Goal: Task Accomplishment & Management: Use online tool/utility

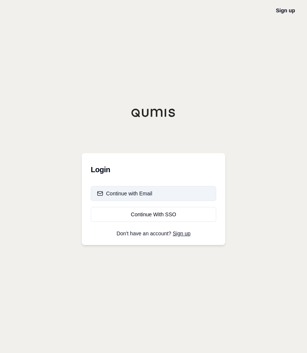
click at [146, 188] on button "Continue with Email" at bounding box center [153, 193] width 125 height 15
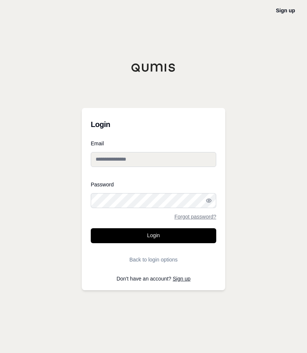
click at [127, 166] on input "Email" at bounding box center [153, 159] width 125 height 15
type input "**********"
click at [91, 228] on button "Login" at bounding box center [153, 235] width 125 height 15
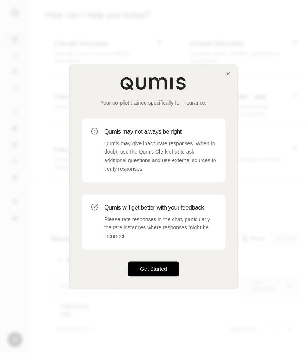
click at [155, 264] on button "Get Started" at bounding box center [153, 268] width 51 height 15
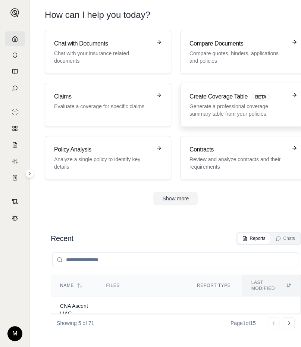
click at [239, 112] on p "Generate a professional coverage summary table from your policies." at bounding box center [238, 110] width 97 height 15
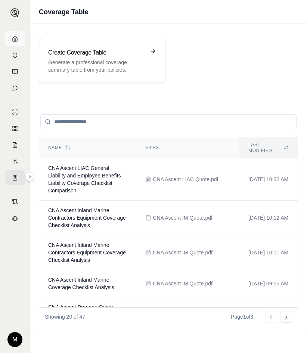
click at [18, 44] on link at bounding box center [15, 38] width 20 height 15
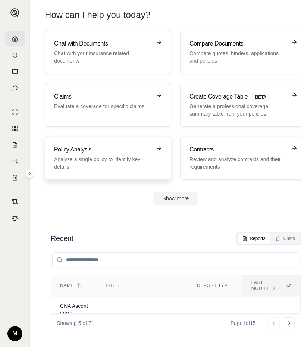
click at [122, 160] on p "Analyze a single policy to identify key details" at bounding box center [102, 163] width 97 height 15
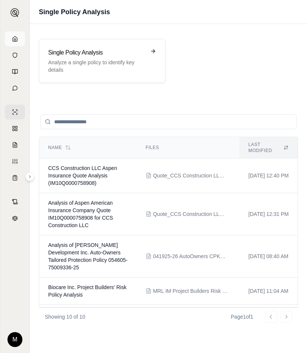
click at [19, 44] on link at bounding box center [15, 38] width 20 height 15
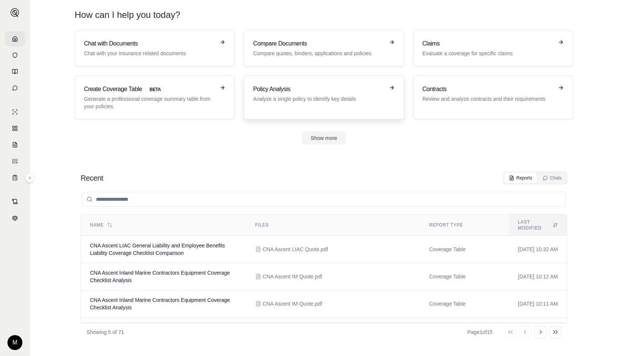
click at [289, 101] on p "Analyze a single policy to identify key details" at bounding box center [318, 98] width 131 height 7
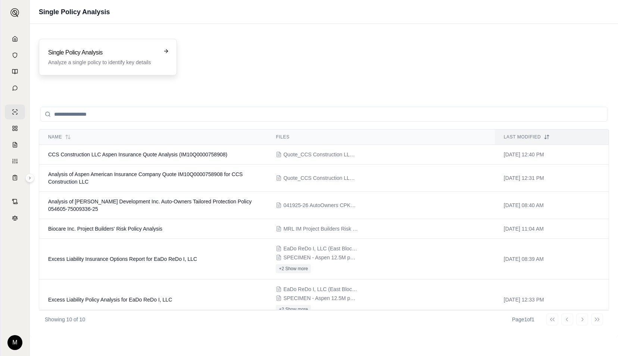
click at [136, 64] on p "Analyze a single policy to identify key details" at bounding box center [102, 62] width 109 height 7
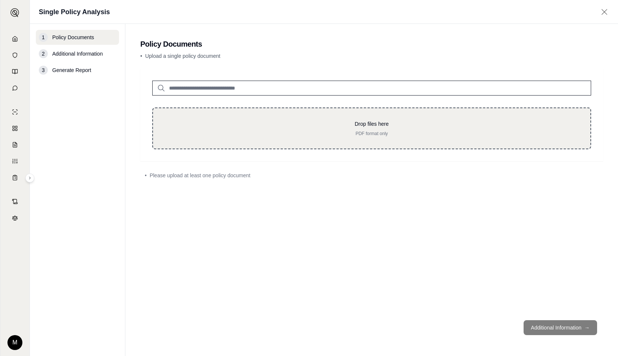
click at [300, 137] on div "Drop files here PDF format only" at bounding box center [371, 129] width 439 height 42
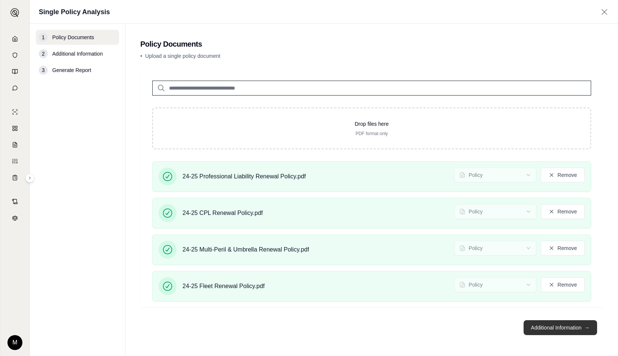
click at [306, 331] on button "Additional Information →" at bounding box center [561, 327] width 74 height 15
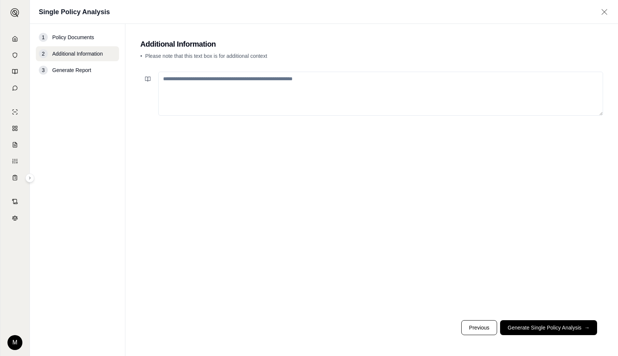
click at [306, 101] on textarea at bounding box center [380, 94] width 445 height 44
type textarea "*"
click at [306, 329] on button "Generate Single Policy Analysis →" at bounding box center [548, 327] width 97 height 15
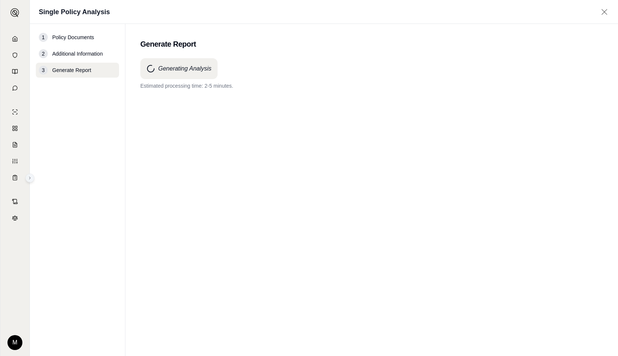
click at [28, 180] on icon at bounding box center [30, 178] width 4 height 4
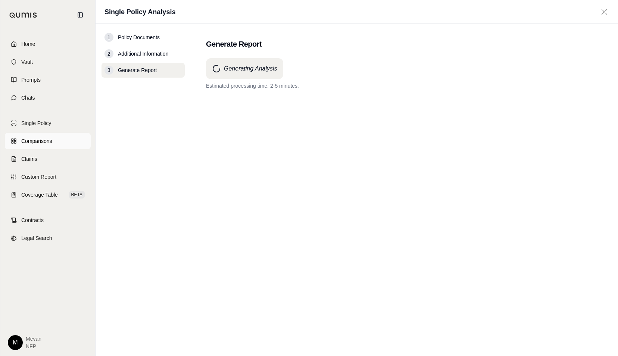
click at [60, 143] on link "Comparisons" at bounding box center [48, 141] width 86 height 16
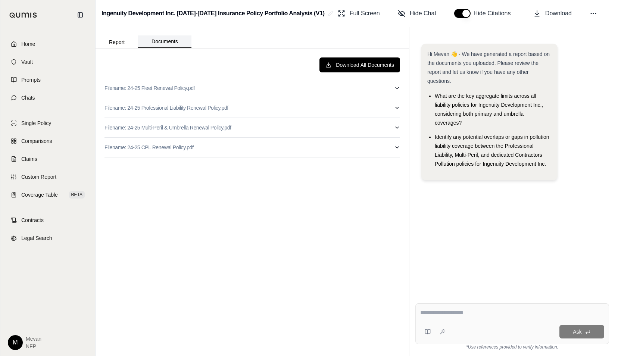
click at [161, 40] on button "Documents" at bounding box center [164, 41] width 53 height 13
click at [129, 42] on button "Report" at bounding box center [117, 42] width 43 height 12
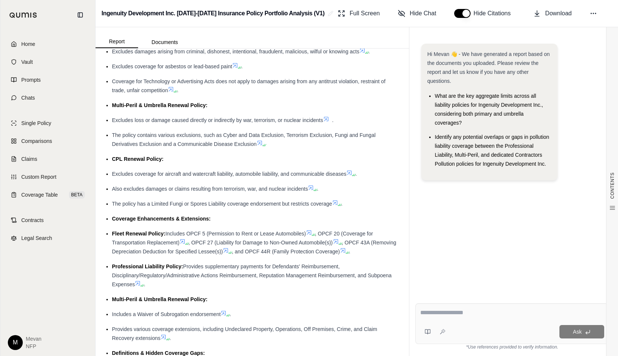
scroll to position [503, 0]
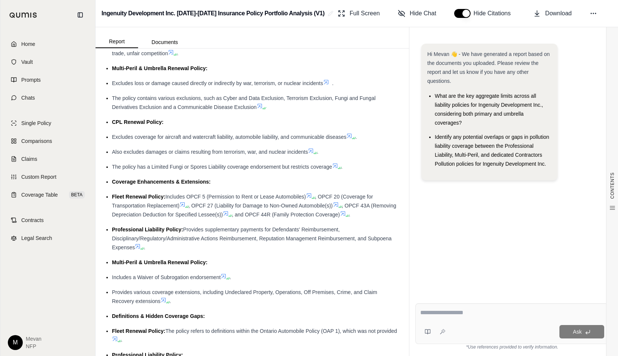
click at [276, 183] on ul "Insuring Agreement: Fleet Renewal Policy: Provides coverage for Liability, Acci…" at bounding box center [253, 201] width 296 height 729
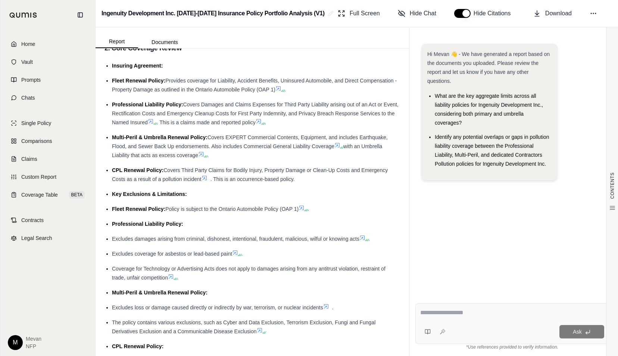
scroll to position [283, 0]
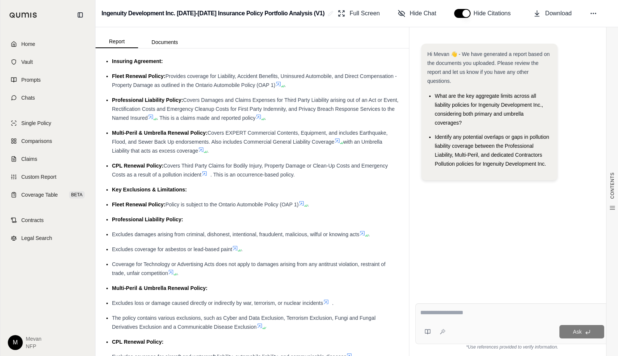
click at [276, 178] on span ". This is an occurrence-based policy." at bounding box center [253, 175] width 84 height 6
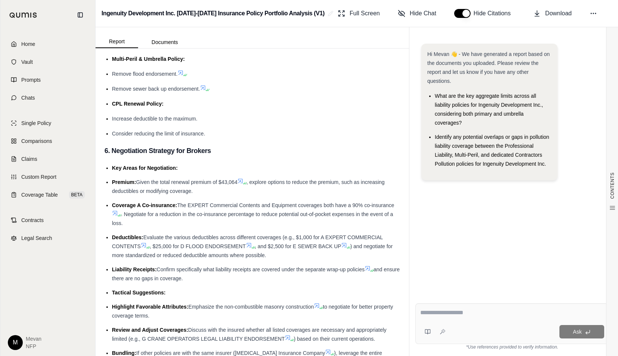
scroll to position [3784, 0]
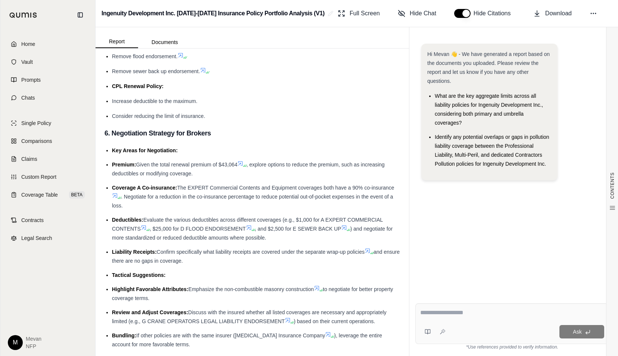
click at [306, 313] on textarea at bounding box center [512, 312] width 184 height 9
type textarea "*"
click at [165, 40] on button "Documents" at bounding box center [164, 42] width 53 height 12
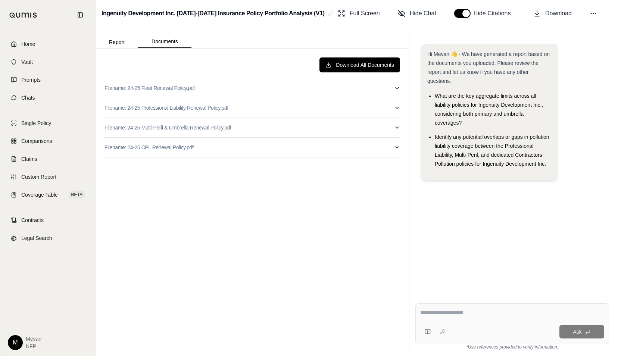
click at [133, 44] on button "Report" at bounding box center [117, 42] width 43 height 12
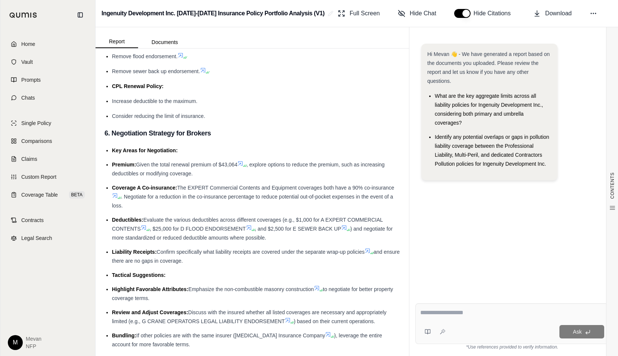
scroll to position [0, 0]
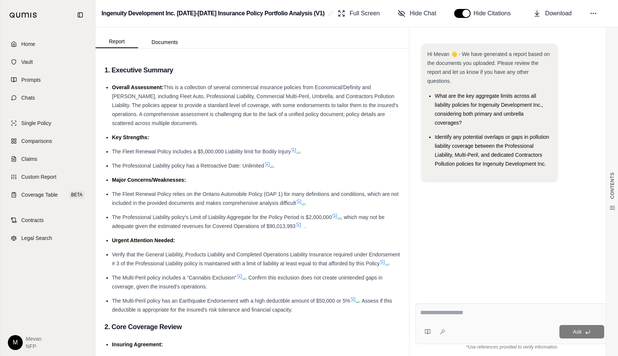
click at [306, 310] on textarea at bounding box center [512, 312] width 184 height 9
type textarea "**********"
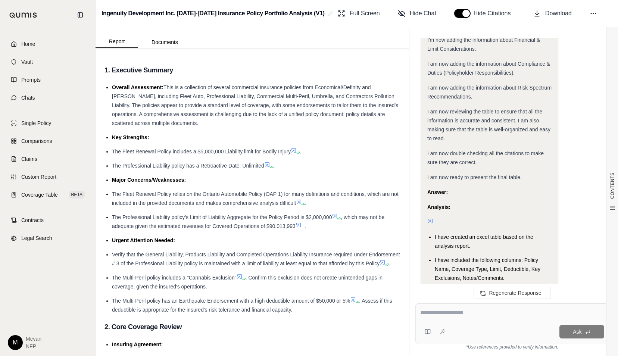
scroll to position [800, 0]
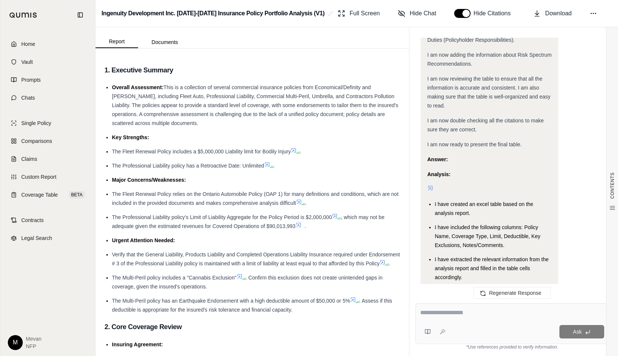
click at [306, 189] on icon at bounding box center [430, 188] width 6 height 6
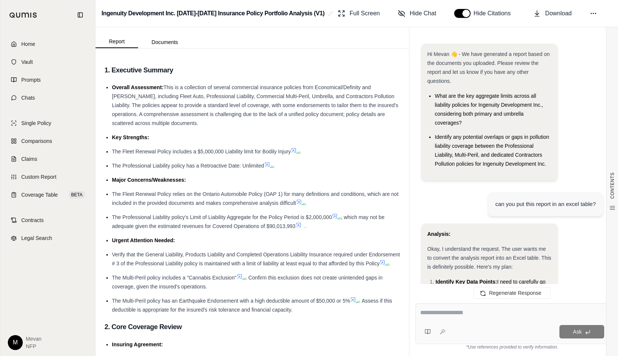
scroll to position [996, 0]
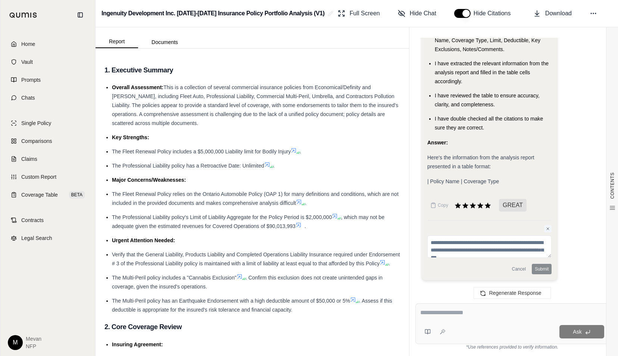
click at [306, 227] on icon at bounding box center [548, 229] width 4 height 4
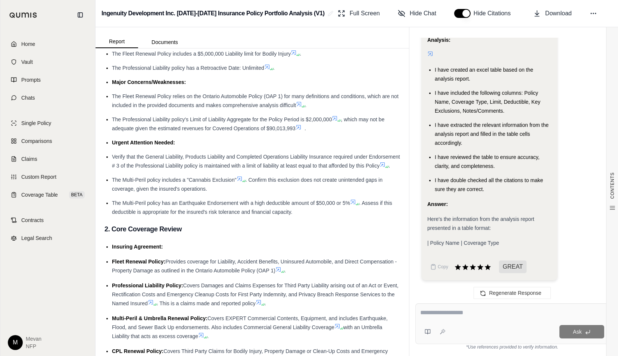
scroll to position [99, 0]
click at [154, 305] on icon at bounding box center [151, 302] width 6 height 6
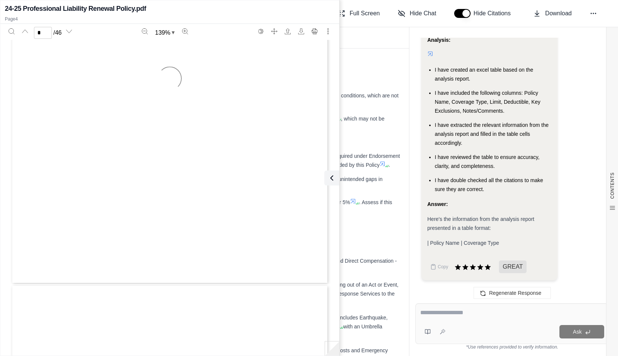
type input "*"
click at [306, 203] on ul "Overall Assessment: This is a collection of several commercial insurance polici…" at bounding box center [253, 99] width 296 height 231
click at [306, 12] on div "24-25 Professional Liability Renewal Policy.pdf" at bounding box center [170, 8] width 330 height 10
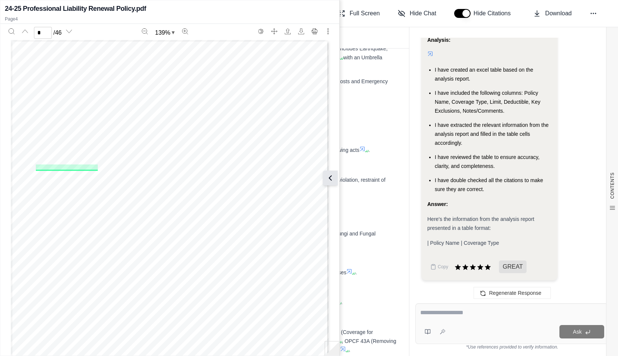
click at [306, 179] on icon at bounding box center [330, 178] width 9 height 9
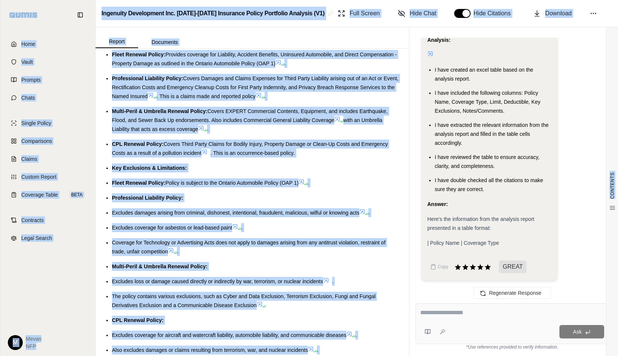
scroll to position [0, 0]
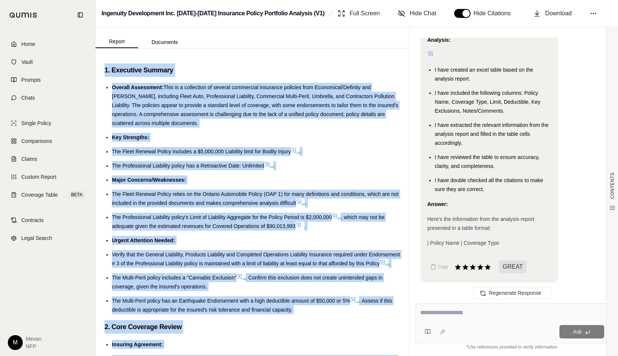
drag, startPoint x: 378, startPoint y: 335, endPoint x: 103, endPoint y: 66, distance: 384.4
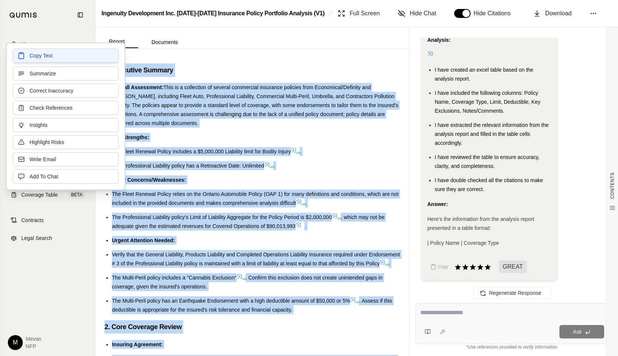
click at [40, 55] on span "Copy Text" at bounding box center [40, 55] width 23 height 7
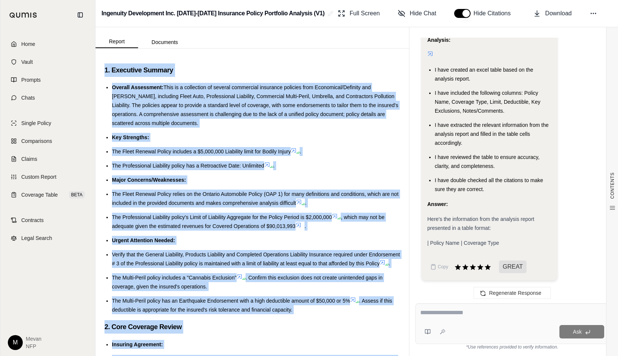
click at [306, 296] on div "Regenerate Response" at bounding box center [513, 293] width 206 height 18
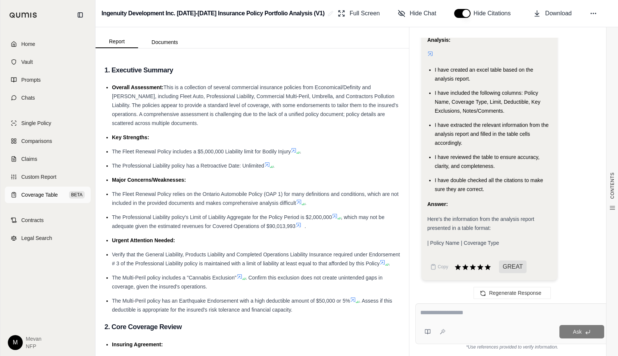
click at [51, 194] on span "Coverage Table" at bounding box center [39, 194] width 37 height 7
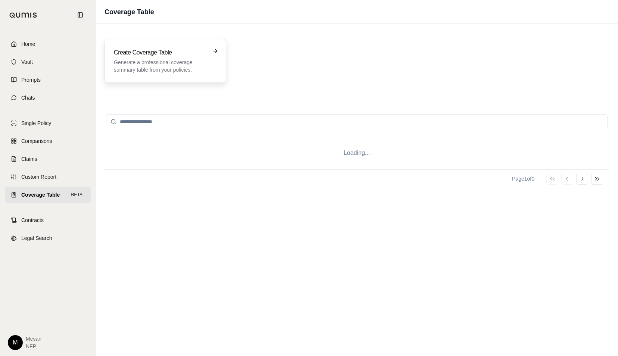
click at [196, 68] on p "Generate a professional coverage summary table from your policies." at bounding box center [160, 66] width 93 height 15
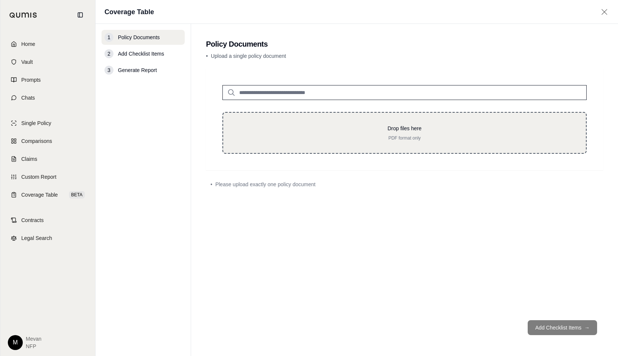
click at [306, 142] on div "Drop files here PDF format only" at bounding box center [404, 133] width 364 height 42
type input "**********"
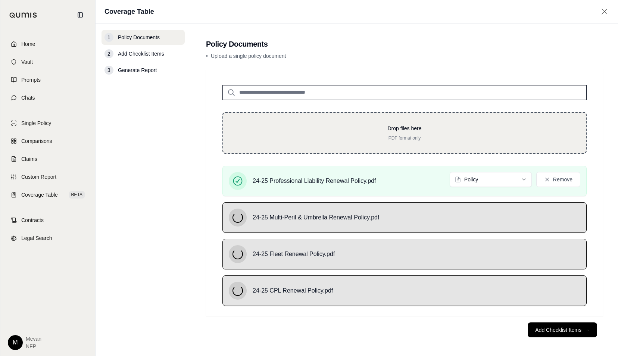
click at [306, 200] on div "24-25 Professional Liability Renewal Policy.pdf Policy Remove 24-25 Multi-Peril…" at bounding box center [405, 239] width 388 height 146
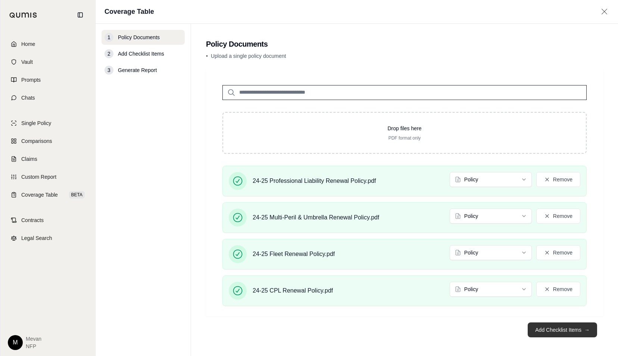
click at [306, 326] on button "Add Checklist Items →" at bounding box center [562, 330] width 69 height 15
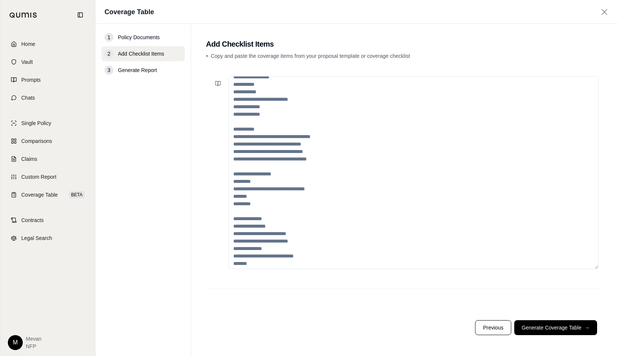
scroll to position [127, 0]
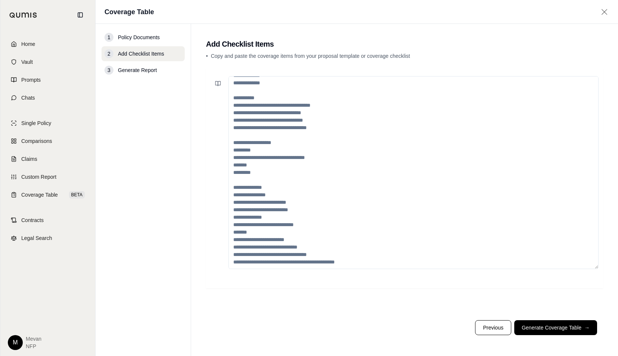
drag, startPoint x: 343, startPoint y: 254, endPoint x: 263, endPoint y: 180, distance: 108.9
click at [263, 180] on textarea at bounding box center [413, 172] width 370 height 193
drag, startPoint x: 337, startPoint y: 256, endPoint x: 238, endPoint y: 149, distance: 145.8
click at [238, 149] on textarea at bounding box center [413, 172] width 370 height 193
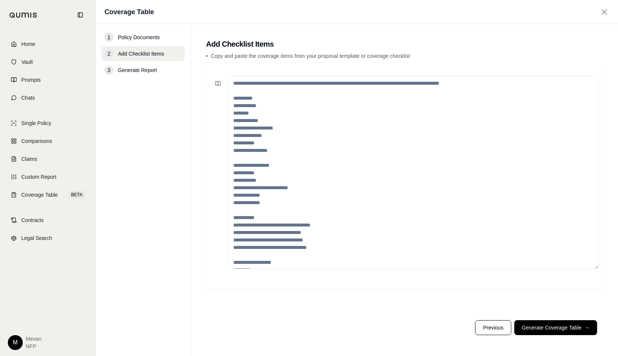
click at [278, 120] on textarea at bounding box center [413, 172] width 370 height 193
click at [271, 121] on textarea at bounding box center [413, 172] width 370 height 193
type textarea "*"
click at [306, 326] on button "Generate Coverage Table →" at bounding box center [555, 327] width 83 height 15
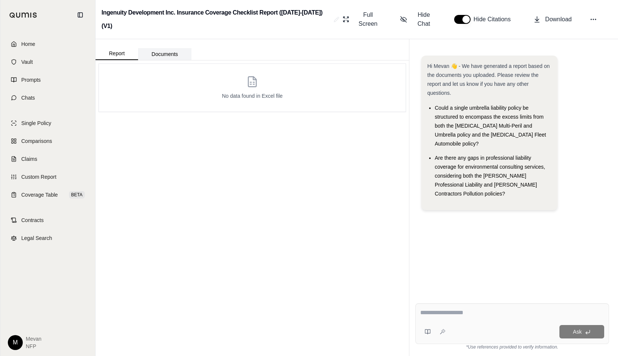
click at [165, 48] on button "Documents" at bounding box center [164, 54] width 53 height 12
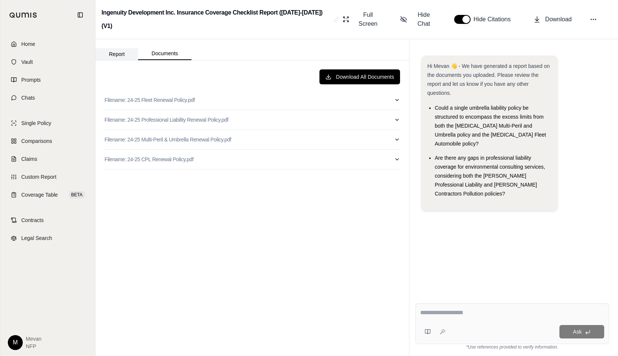
click at [128, 48] on button "Report" at bounding box center [117, 54] width 43 height 12
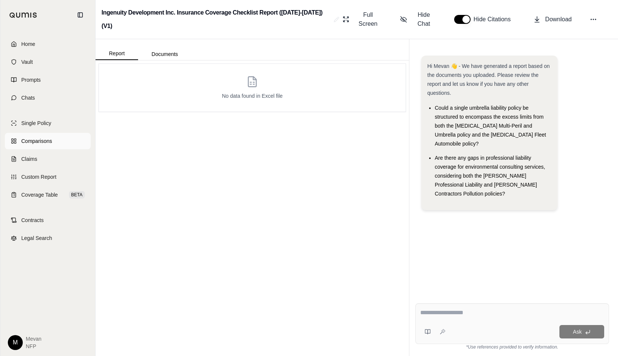
click at [48, 137] on link "Comparisons" at bounding box center [48, 141] width 86 height 16
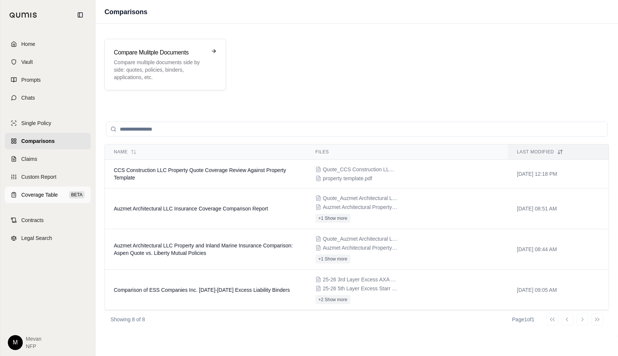
click at [47, 194] on span "Coverage Table" at bounding box center [39, 194] width 37 height 7
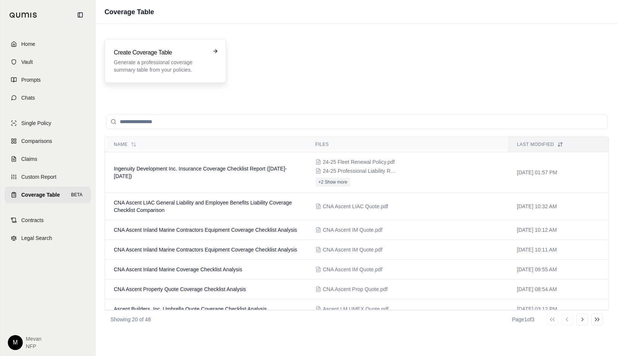
click at [191, 68] on p "Generate a professional coverage summary table from your policies." at bounding box center [160, 66] width 93 height 15
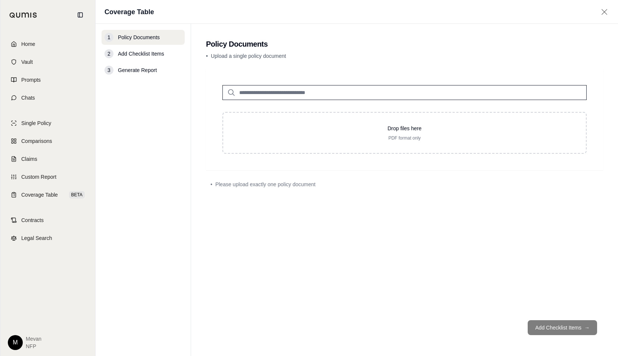
click at [158, 57] on span "Add Checklist Items" at bounding box center [141, 53] width 46 height 7
click at [154, 55] on span "Add Checklist Items" at bounding box center [141, 53] width 46 height 7
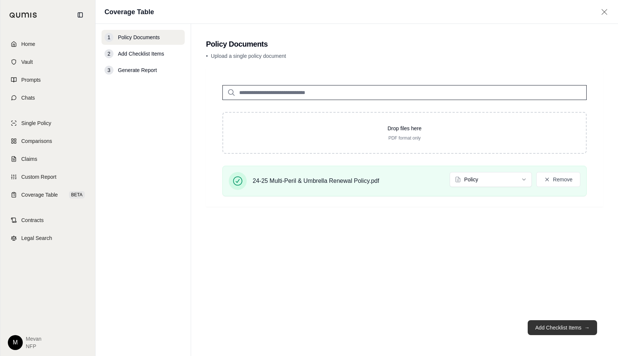
click at [306, 325] on button "Add Checklist Items →" at bounding box center [562, 327] width 69 height 15
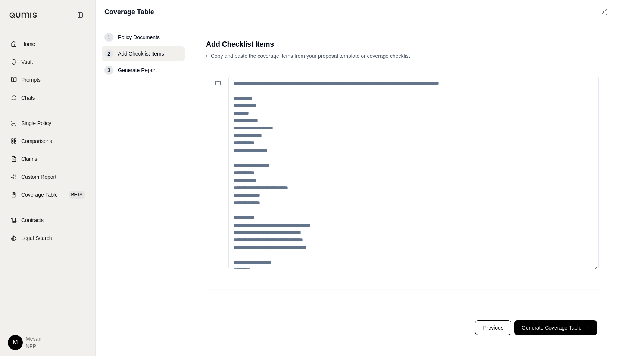
click at [306, 128] on textarea at bounding box center [413, 172] width 370 height 193
drag, startPoint x: 377, startPoint y: 258, endPoint x: 203, endPoint y: 91, distance: 241.3
click at [203, 91] on main "Add Checklist Items • Copy and paste the coverage items from your proposal temp…" at bounding box center [404, 190] width 427 height 332
click at [300, 91] on textarea at bounding box center [413, 172] width 370 height 193
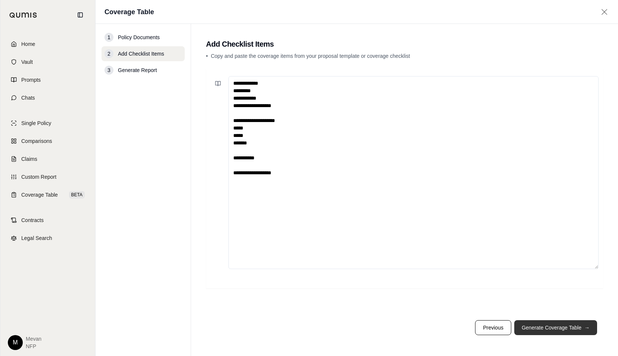
type textarea "**********"
click at [306, 324] on button "Generate Coverage Table →" at bounding box center [555, 327] width 83 height 15
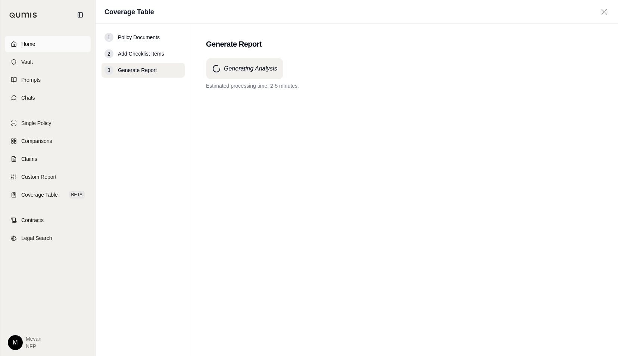
click at [50, 49] on link "Home" at bounding box center [48, 44] width 86 height 16
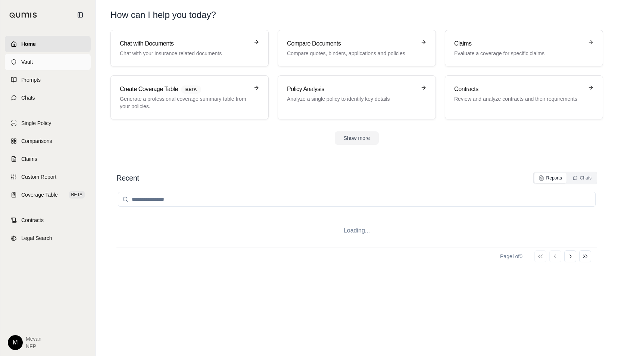
click at [46, 60] on link "Vault" at bounding box center [48, 62] width 86 height 16
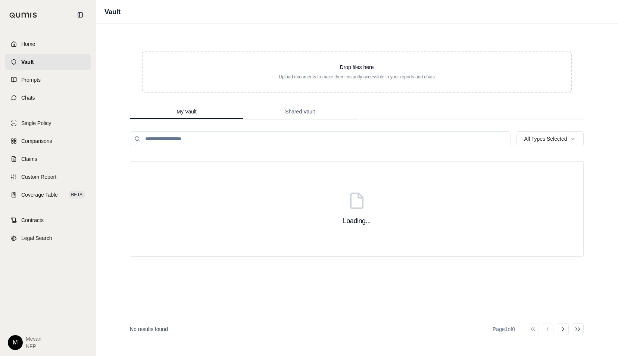
click at [306, 113] on span "Shared Vault" at bounding box center [300, 111] width 30 height 7
click at [217, 114] on button "My Vault" at bounding box center [186, 112] width 113 height 15
click at [25, 76] on span "Prompts" at bounding box center [30, 79] width 19 height 7
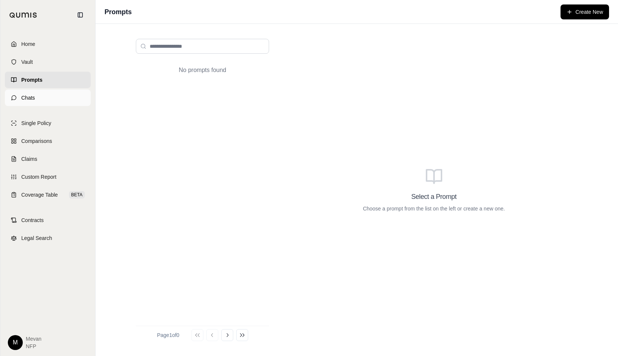
click at [40, 94] on link "Chats" at bounding box center [48, 98] width 86 height 16
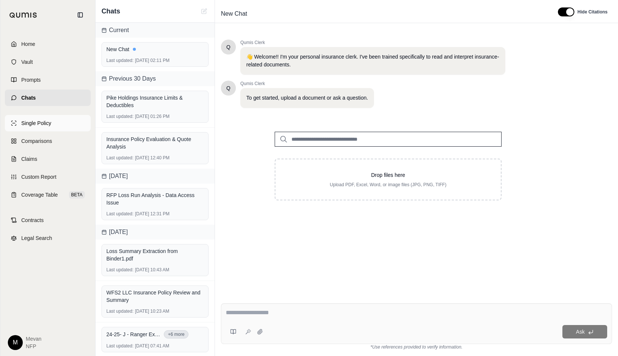
click at [43, 122] on span "Single Policy" at bounding box center [36, 122] width 30 height 7
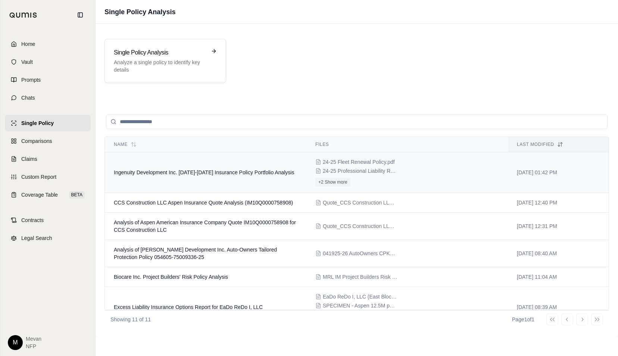
click at [151, 186] on td "Ingenuity Development Inc. [DATE]-[DATE] Insurance Policy Portfolio Analysis" at bounding box center [206, 172] width 202 height 41
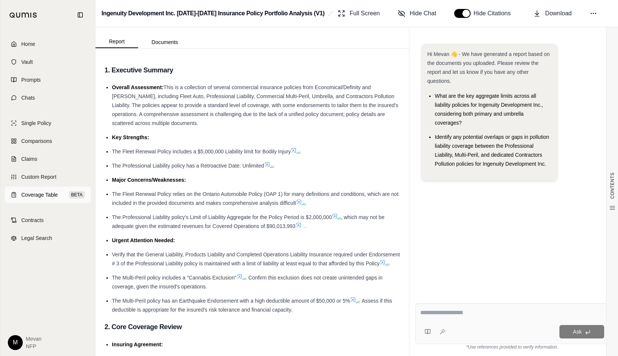
click at [57, 196] on span "Coverage Table" at bounding box center [39, 194] width 37 height 7
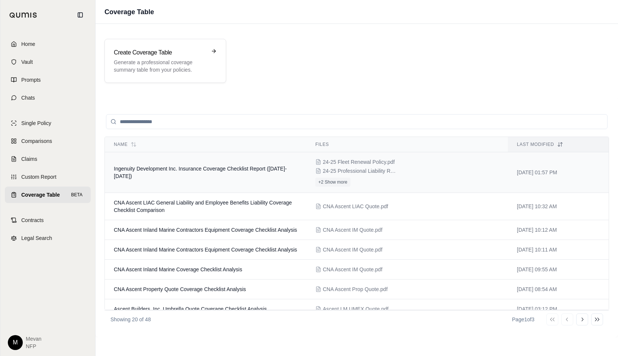
click at [168, 175] on td "Ingenuity Development Inc. Insurance Coverage Checklist Report ([DATE]-[DATE])" at bounding box center [206, 172] width 202 height 41
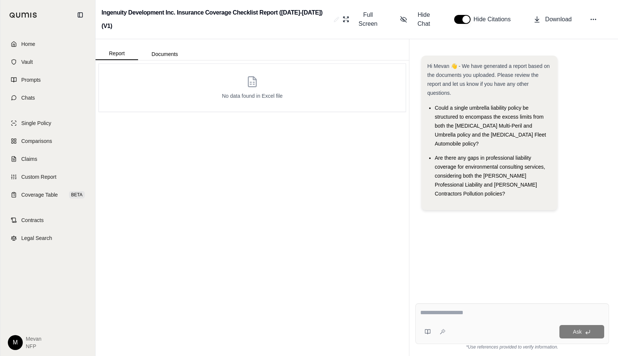
click at [306, 239] on div "No data found in Excel file" at bounding box center [253, 208] width 314 height 296
click at [169, 48] on button "Documents" at bounding box center [164, 54] width 53 height 12
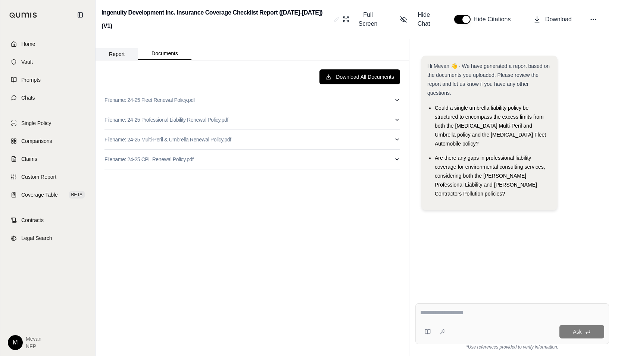
click at [133, 48] on button "Report" at bounding box center [117, 54] width 43 height 12
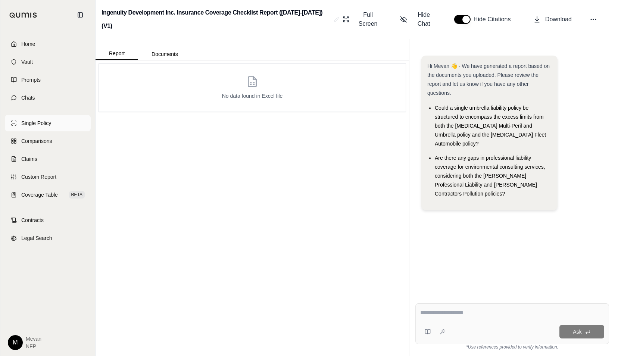
click at [46, 125] on span "Single Policy" at bounding box center [36, 122] width 30 height 7
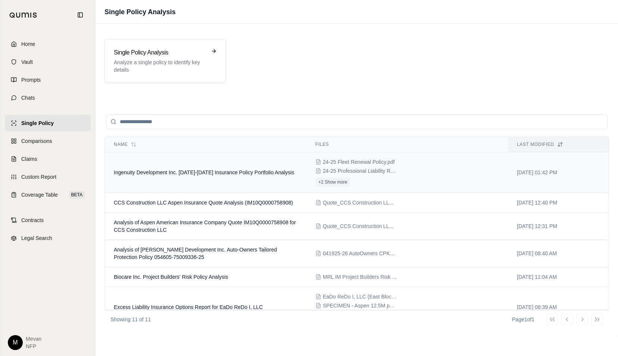
click at [180, 172] on span "Ingenuity Development Inc. [DATE]-[DATE] Insurance Policy Portfolio Analysis" at bounding box center [204, 172] width 180 height 6
